Goal: Check status

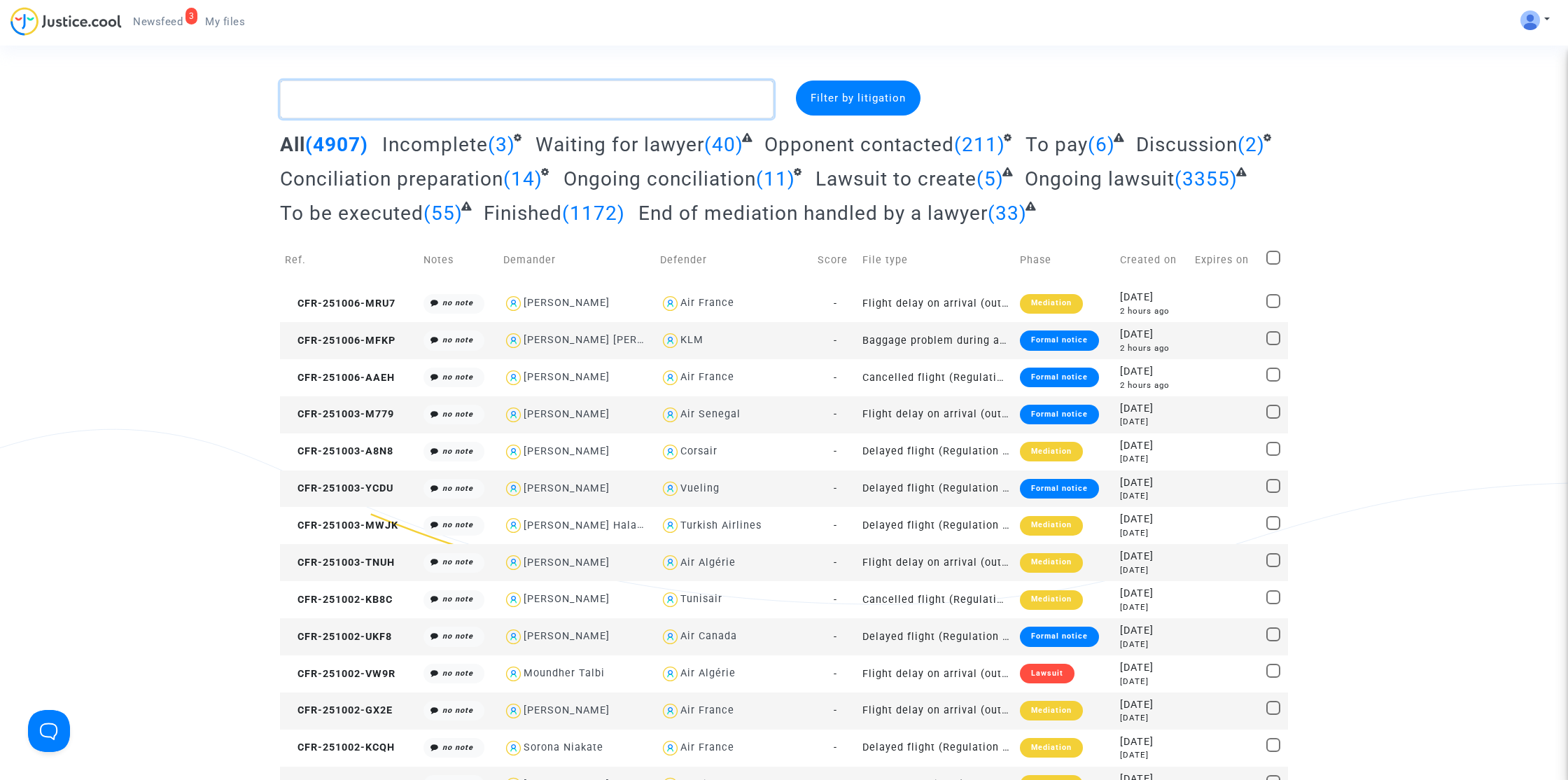
click at [319, 97] on textarea at bounding box center [526, 100] width 494 height 38
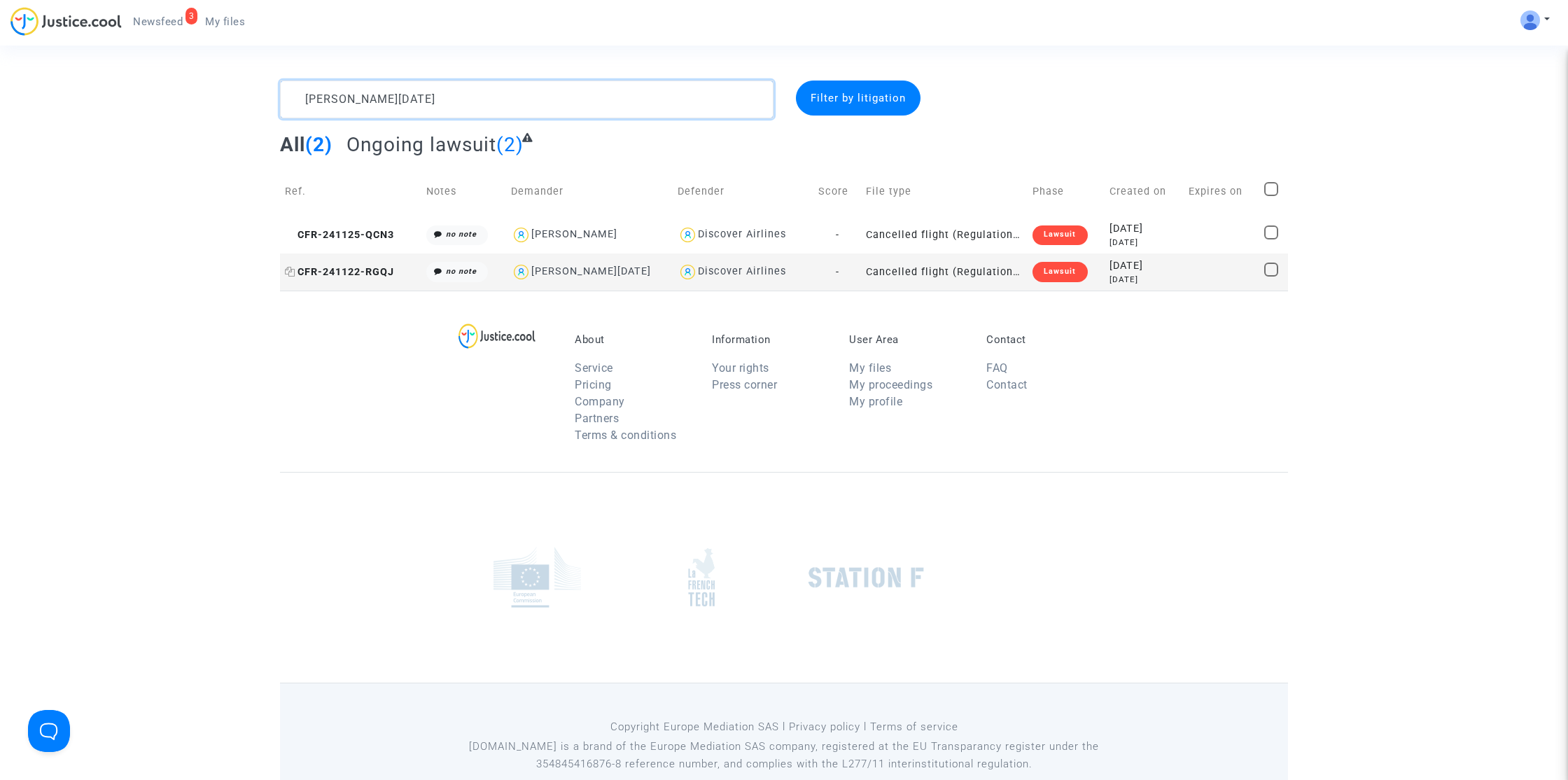
type textarea "[PERSON_NAME][DATE]"
click at [320, 271] on span "CFR-241122-RGQJ" at bounding box center [339, 272] width 109 height 12
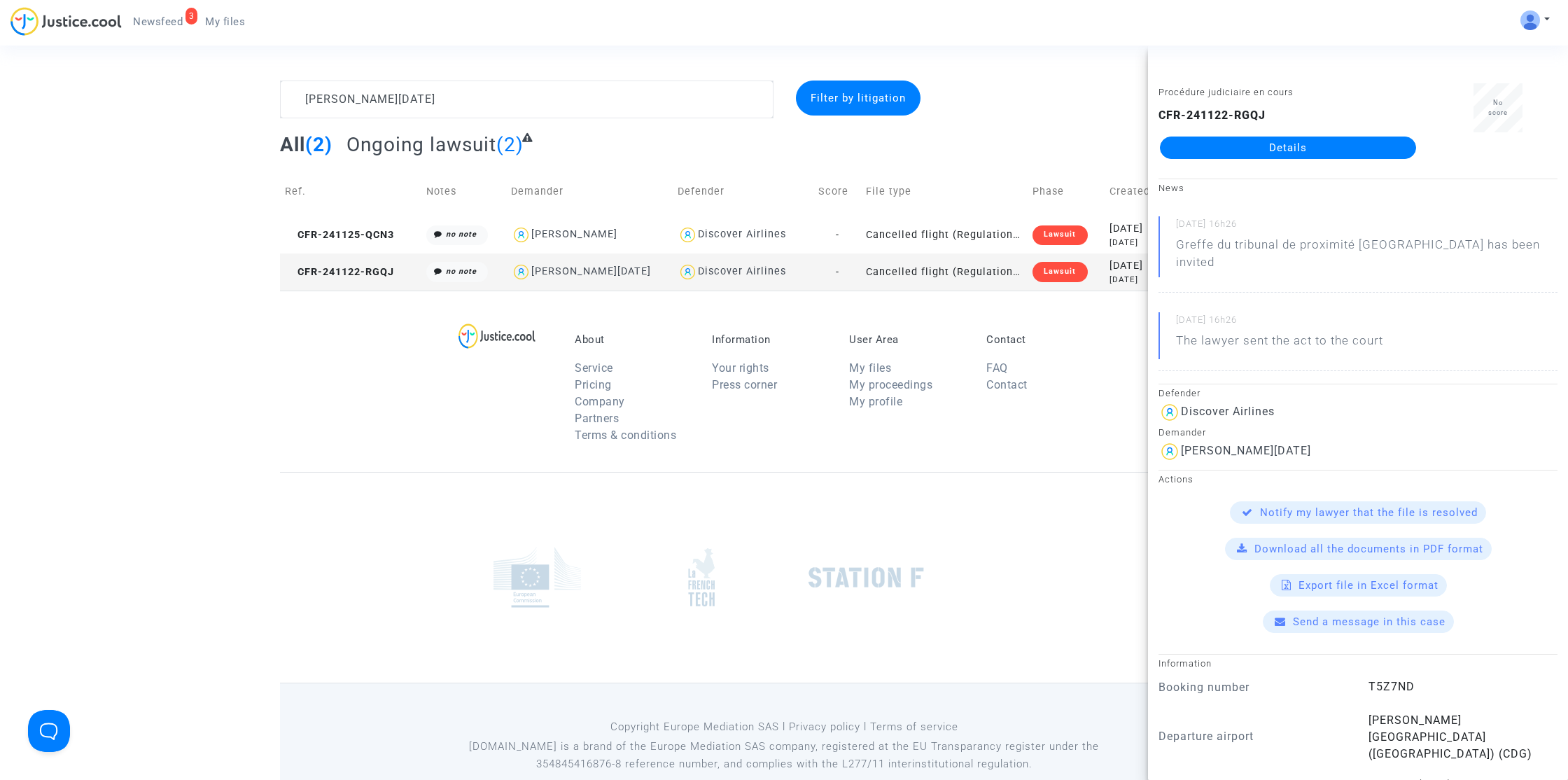
click at [1310, 145] on link "Details" at bounding box center [1287, 148] width 256 height 22
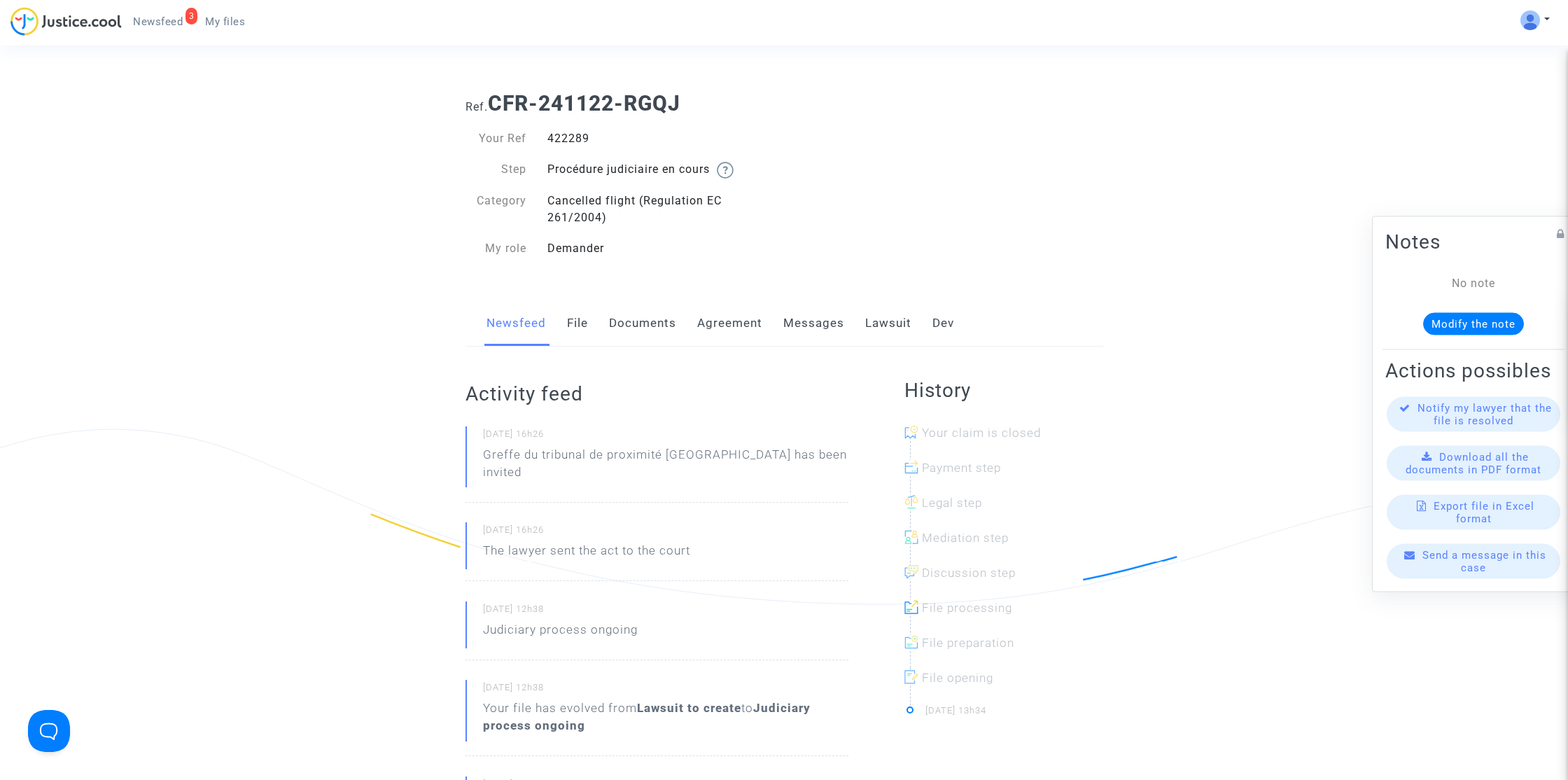
click at [890, 326] on link "Lawsuit" at bounding box center [887, 323] width 46 height 46
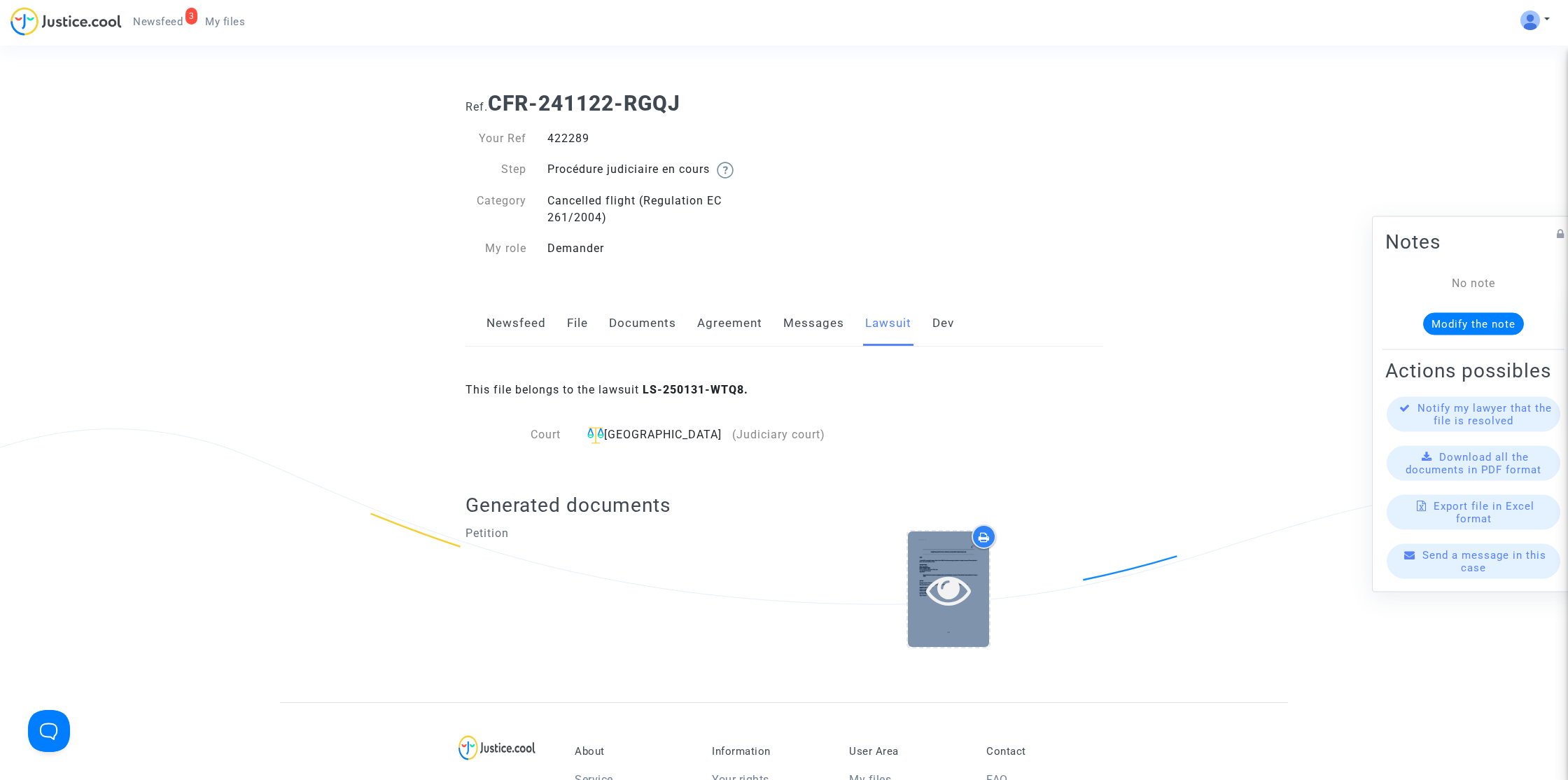
click at [951, 595] on icon at bounding box center [949, 590] width 46 height 45
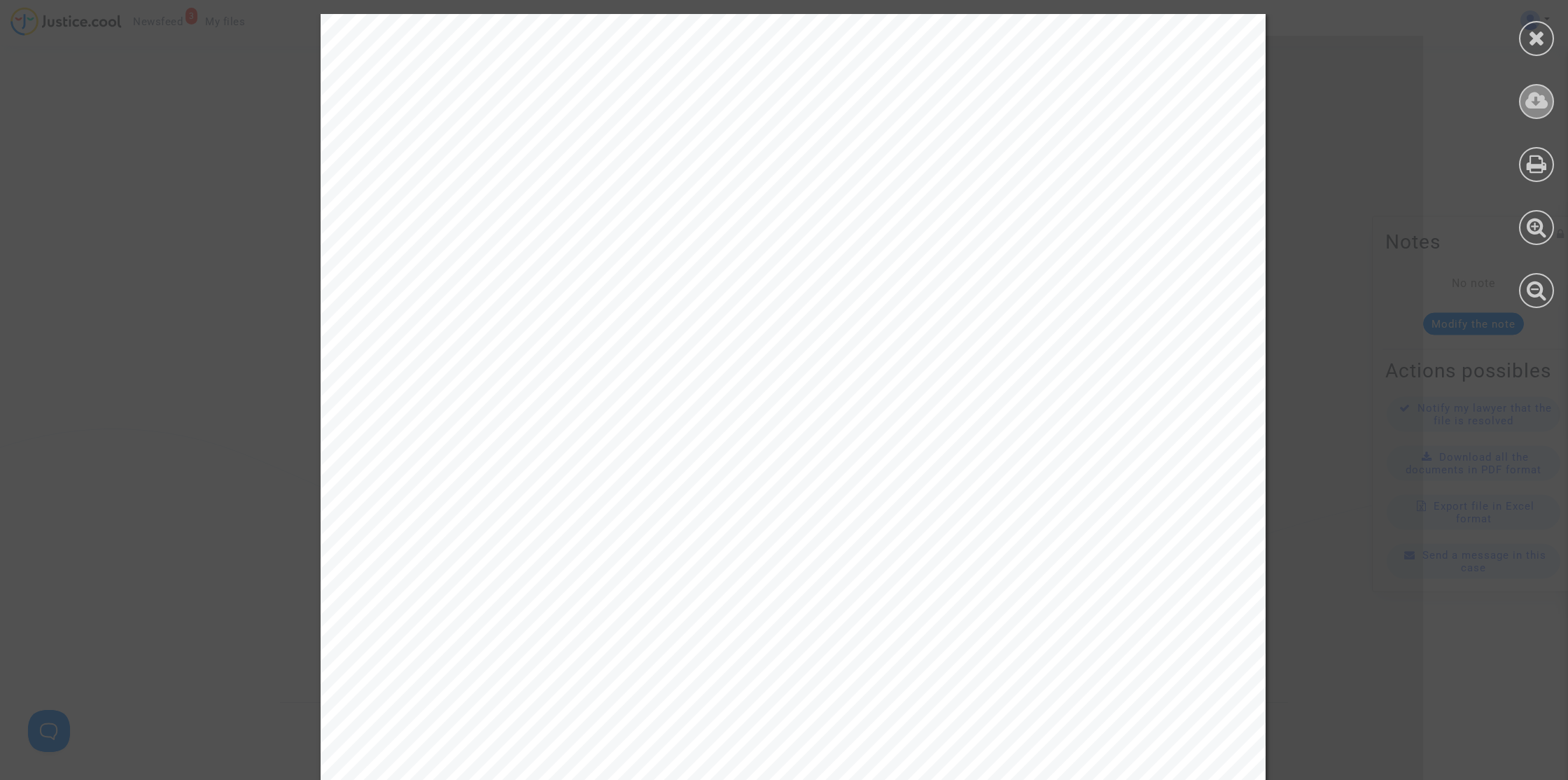
click at [1540, 105] on icon at bounding box center [1537, 100] width 23 height 21
